Goal: Task Accomplishment & Management: Complete application form

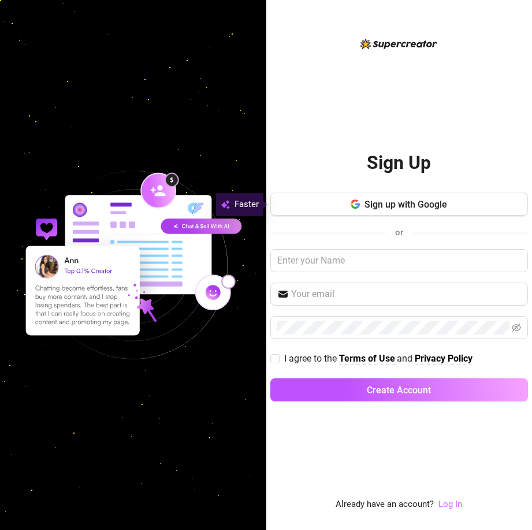
click at [444, 504] on link "Log In" at bounding box center [450, 504] width 24 height 10
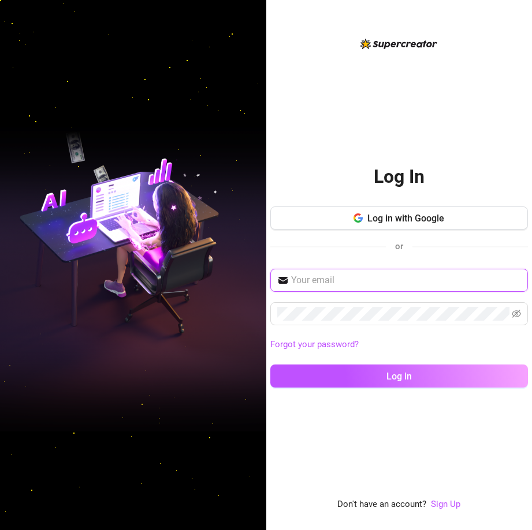
click at [388, 278] on input "text" at bounding box center [406, 281] width 230 height 14
click at [301, 255] on div "Log in with Google or" at bounding box center [398, 235] width 257 height 57
